Goal: Task Accomplishment & Management: Use online tool/utility

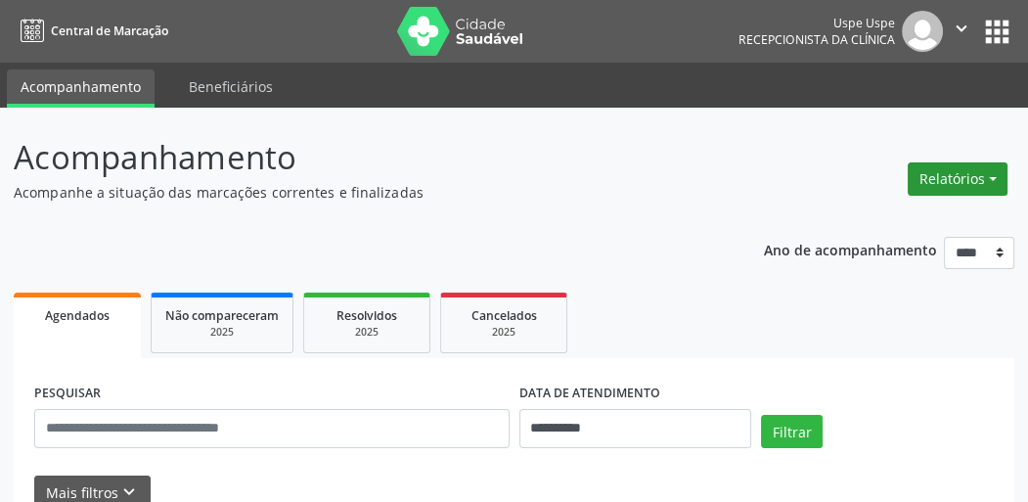
click at [983, 189] on button "Relatórios" at bounding box center [958, 178] width 100 height 33
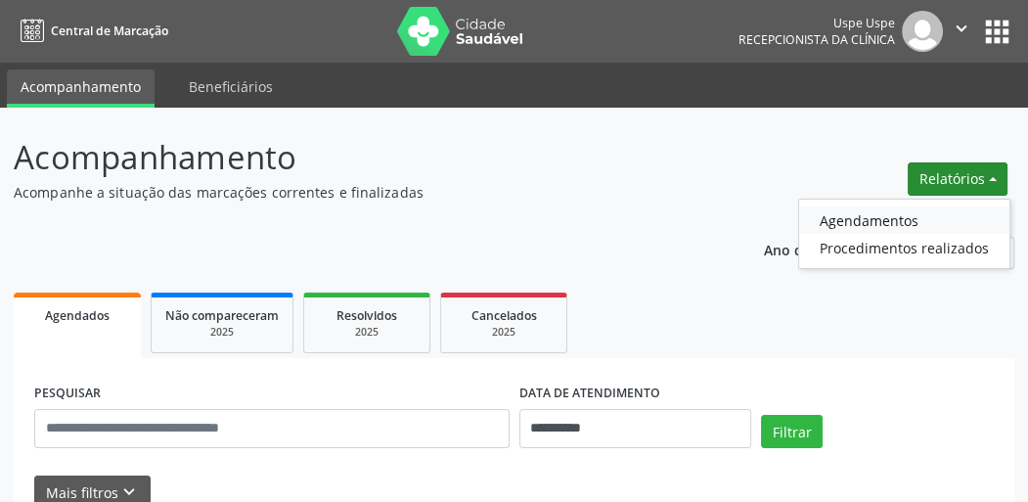
click at [860, 219] on link "Agendamentos" at bounding box center [904, 219] width 210 height 27
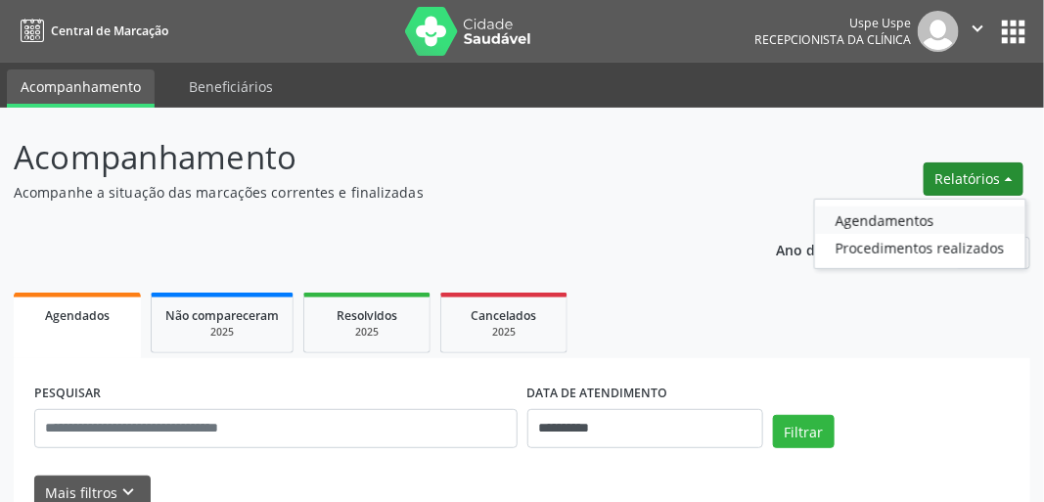
select select "*"
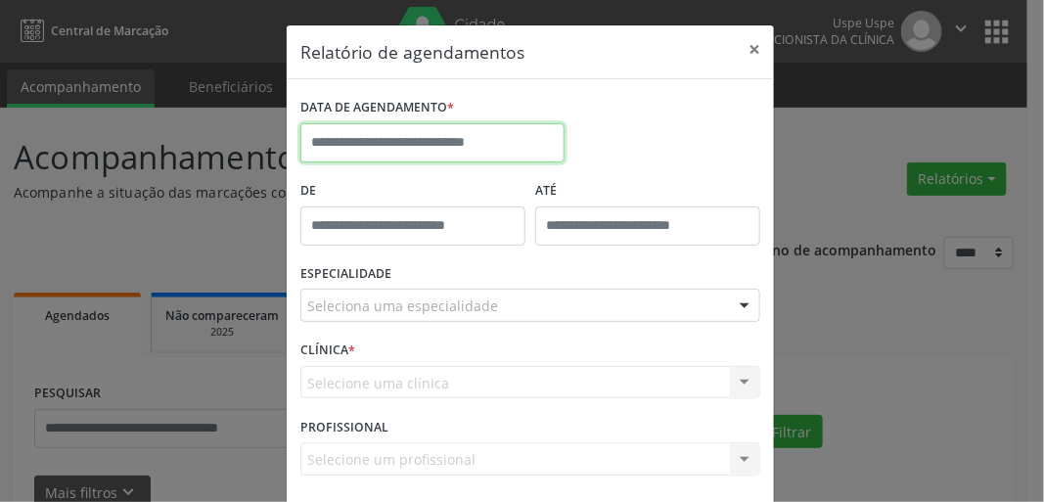
click at [453, 154] on input "text" at bounding box center [432, 142] width 264 height 39
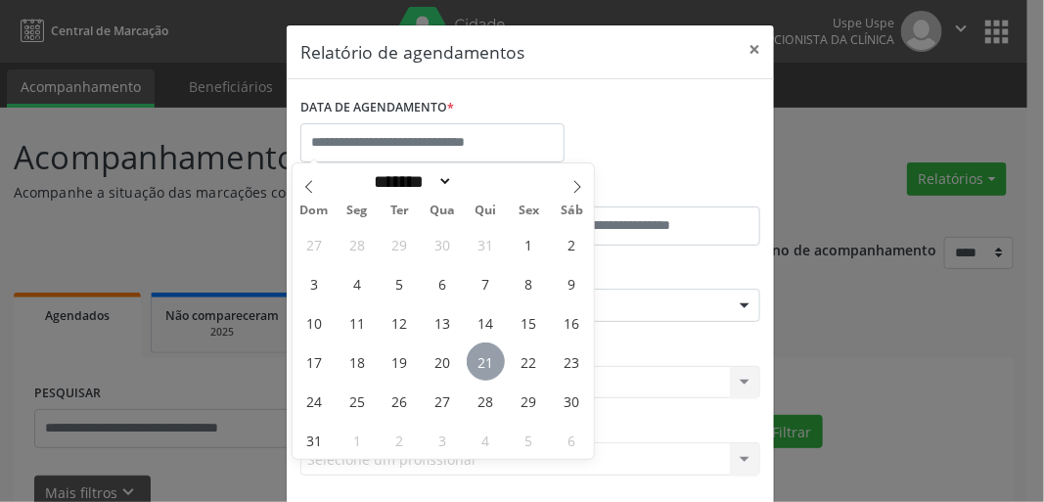
click at [489, 372] on span "21" at bounding box center [486, 361] width 38 height 38
type input "**********"
click at [501, 360] on span "21" at bounding box center [486, 361] width 38 height 38
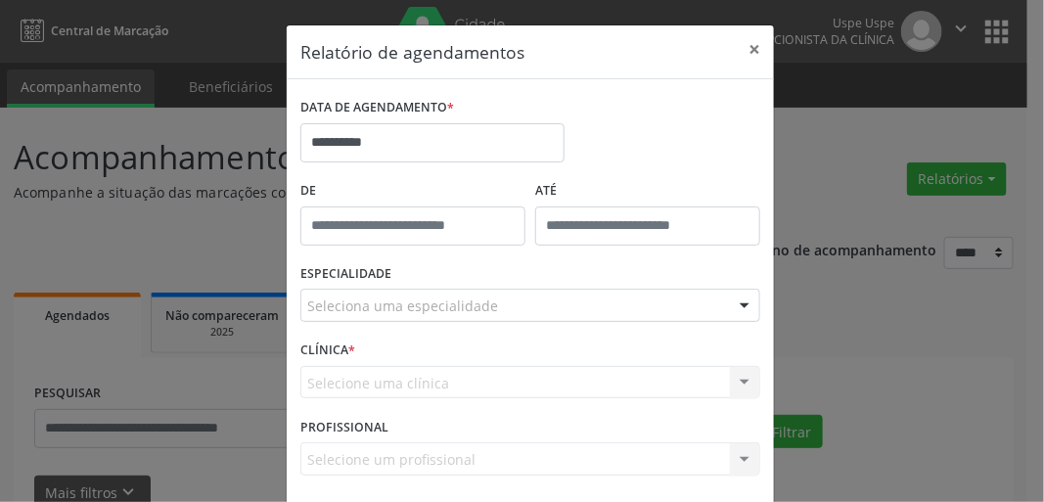
click at [435, 323] on div "ESPECIALIDADE Seleciona uma especialidade Todas as especialidades Alergologia A…" at bounding box center [530, 297] width 470 height 76
click at [429, 292] on div "Seleciona uma especialidade" at bounding box center [530, 305] width 460 height 33
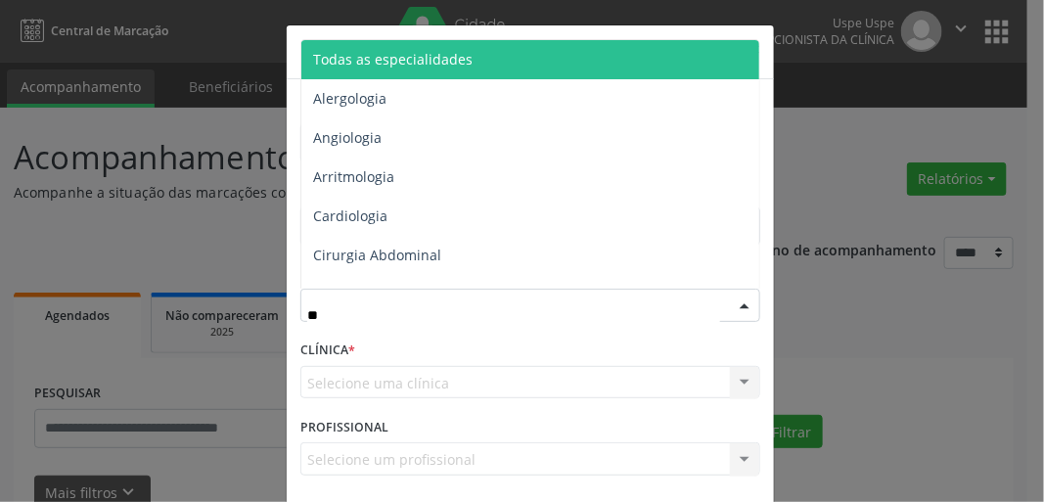
type input "***"
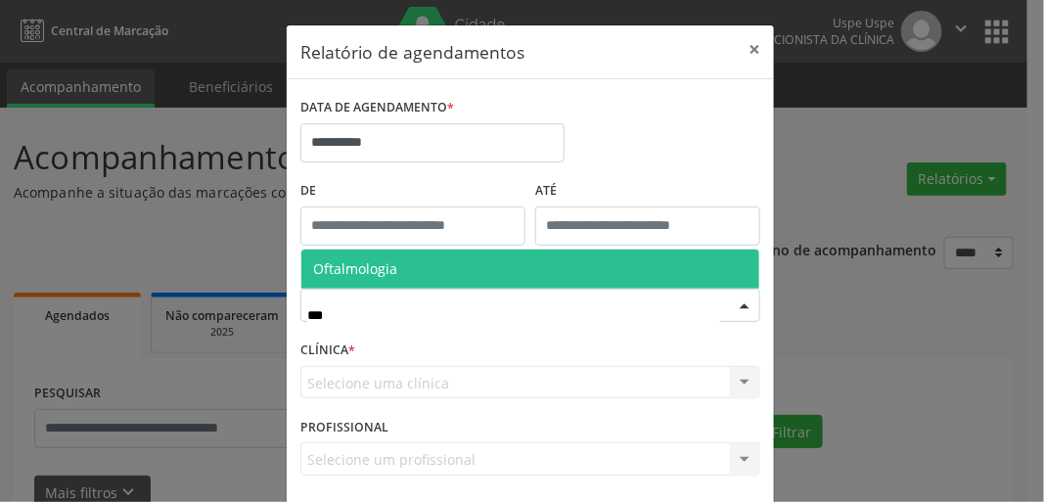
click at [372, 274] on span "Oftalmologia" at bounding box center [355, 268] width 84 height 19
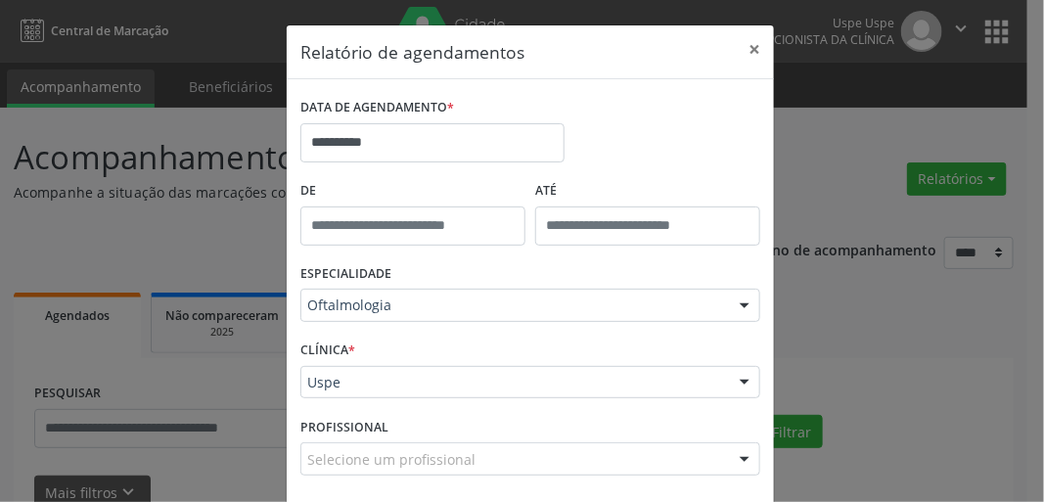
scroll to position [85, 0]
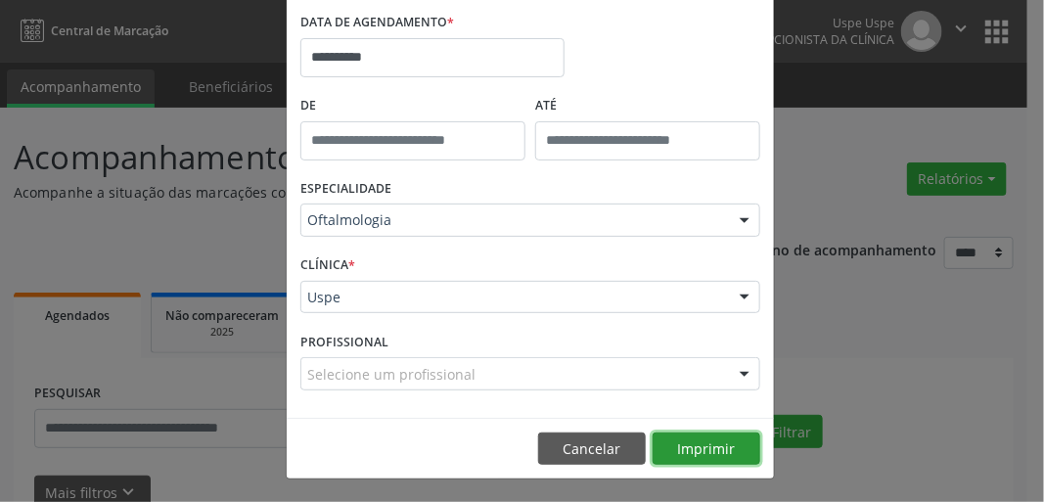
click at [705, 459] on button "Imprimir" at bounding box center [706, 448] width 108 height 33
